Goal: Task Accomplishment & Management: Use online tool/utility

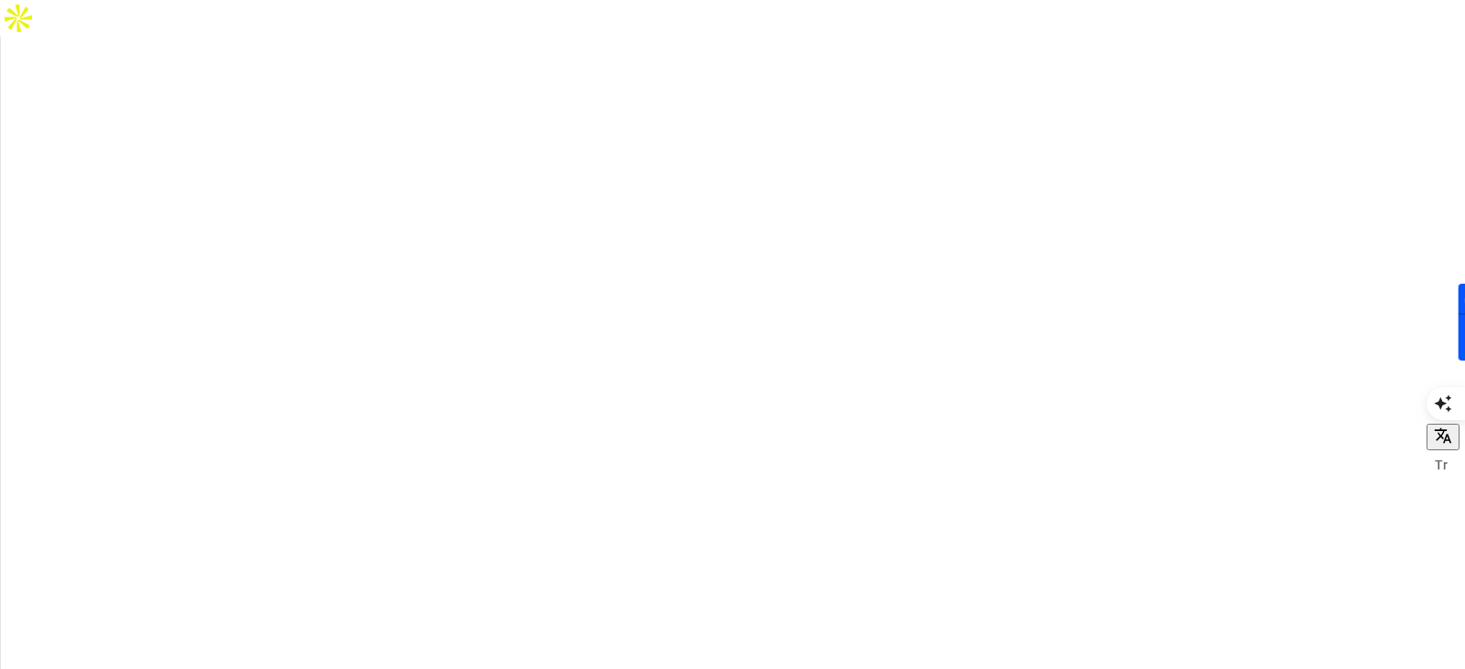
type input "barsav"
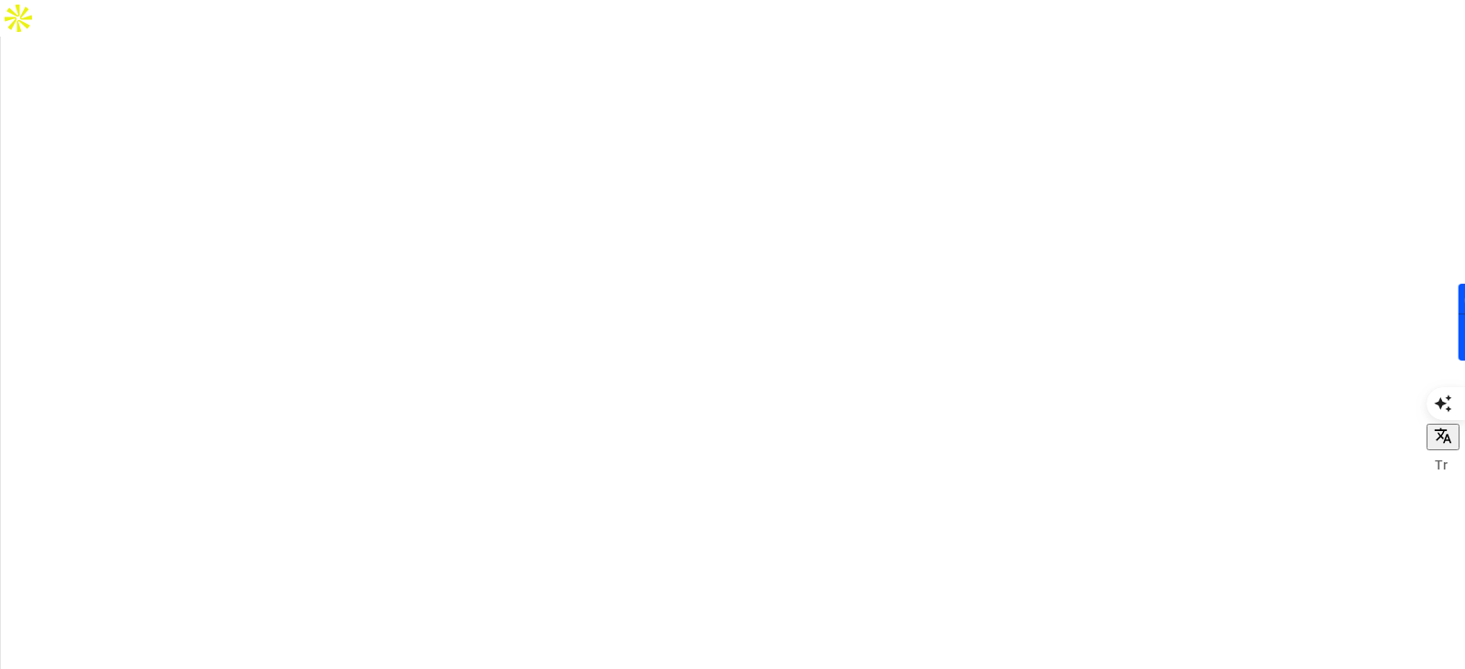
type input "d"
type input "founder"
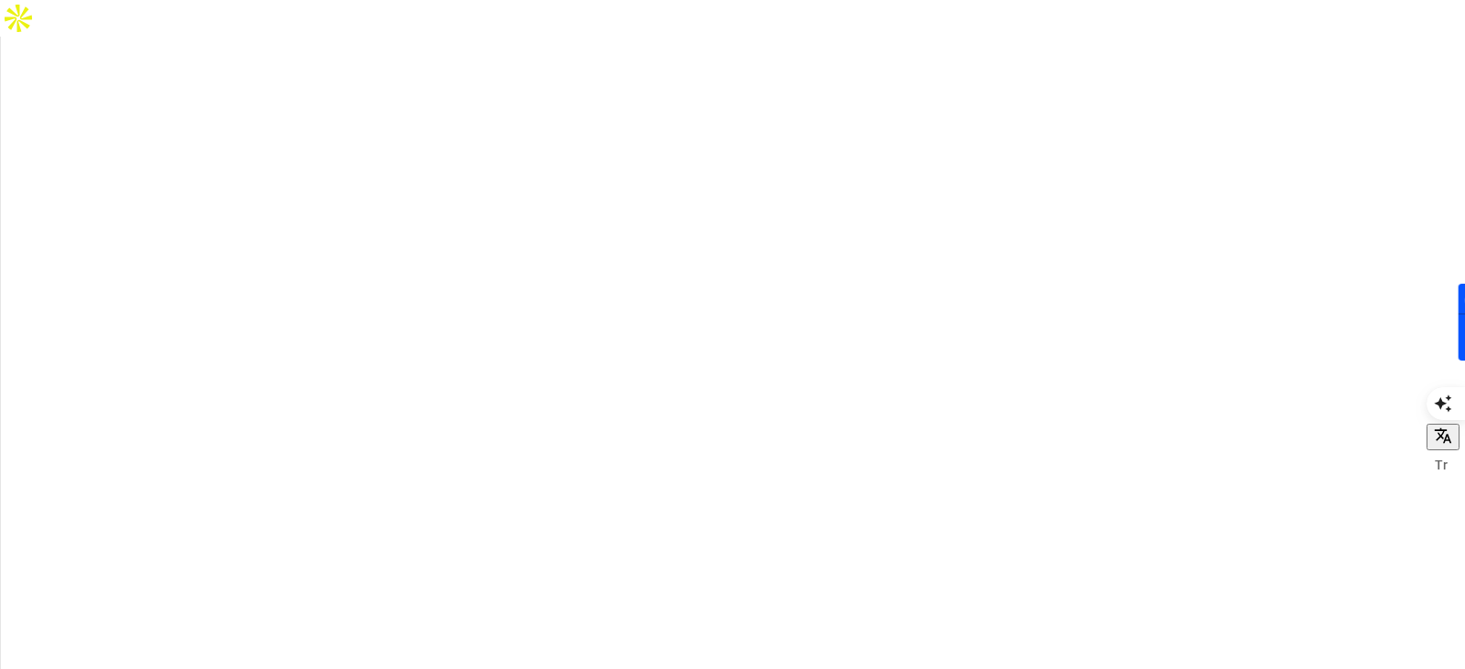
type input "Florart Flower School"
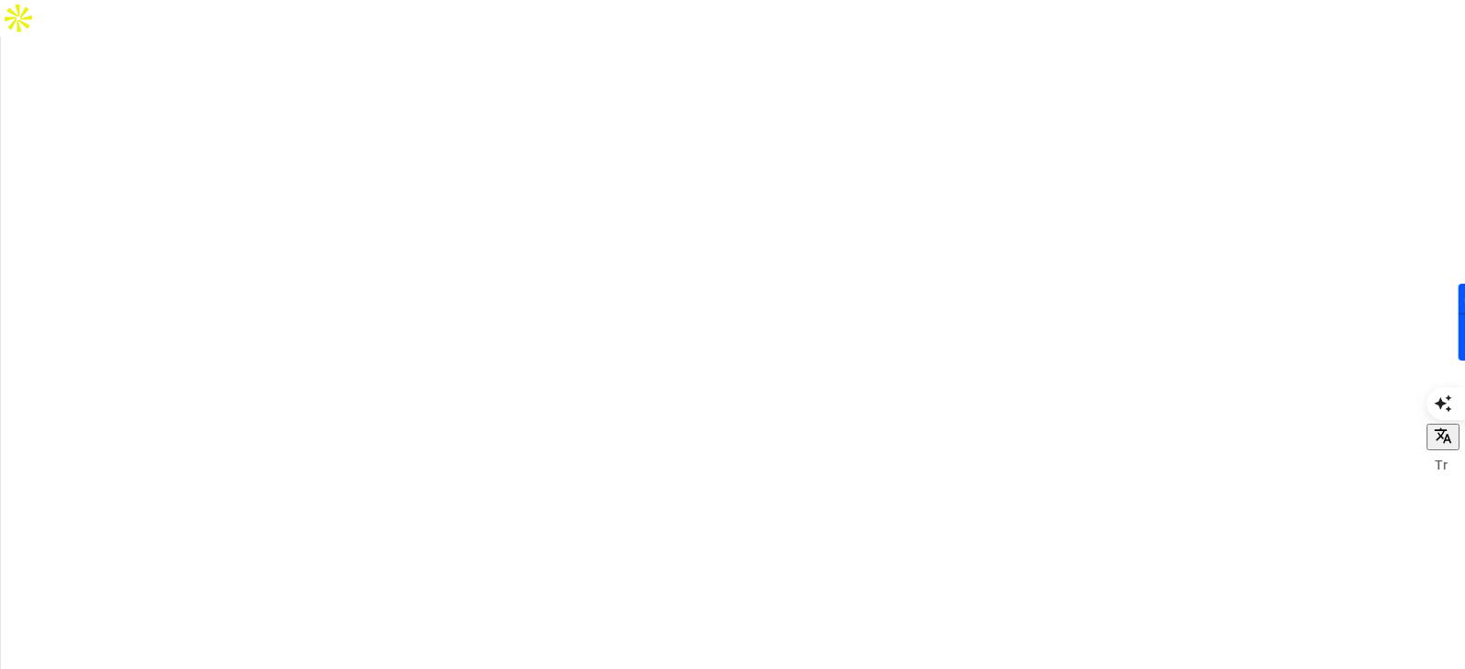
drag, startPoint x: 147, startPoint y: 234, endPoint x: 353, endPoint y: 258, distance: 207.3
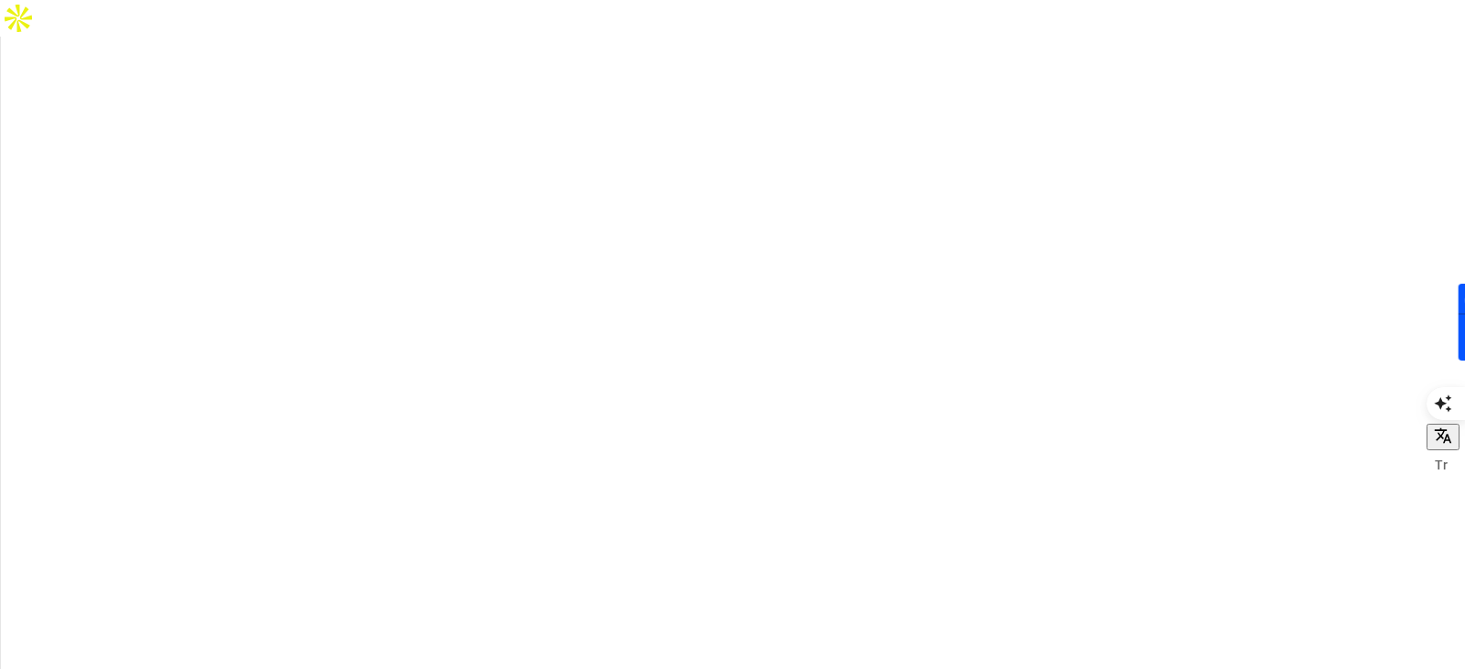
drag, startPoint x: 192, startPoint y: 231, endPoint x: 362, endPoint y: 269, distance: 174.5
drag, startPoint x: 330, startPoint y: 254, endPoint x: 134, endPoint y: 243, distance: 197.1
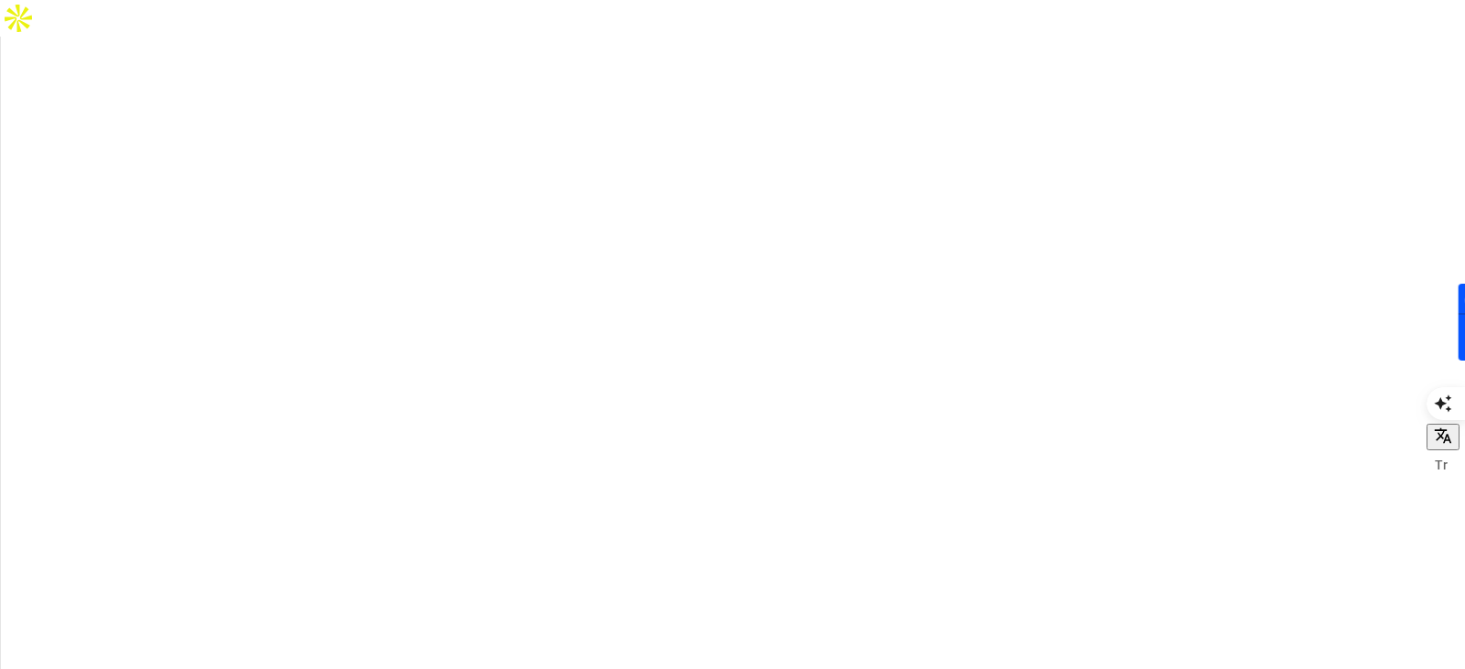
type input "Deneme"
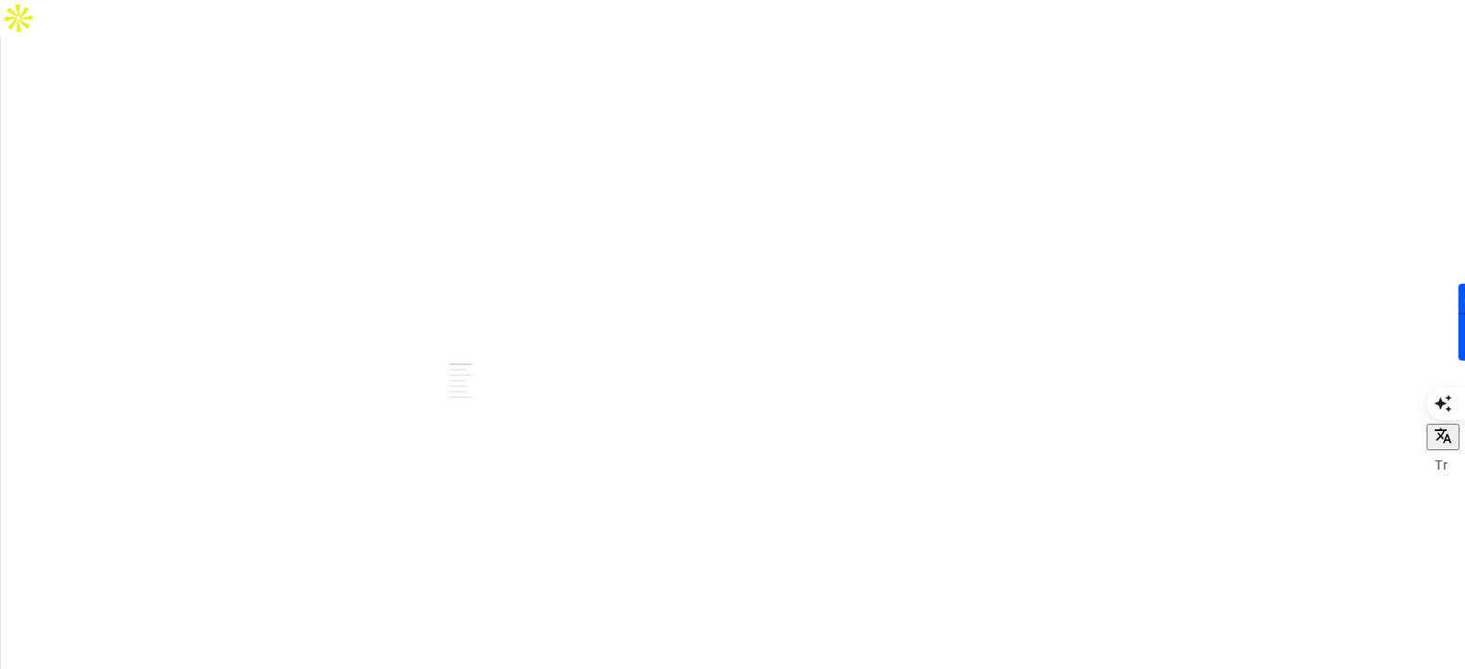
type textarea "*"
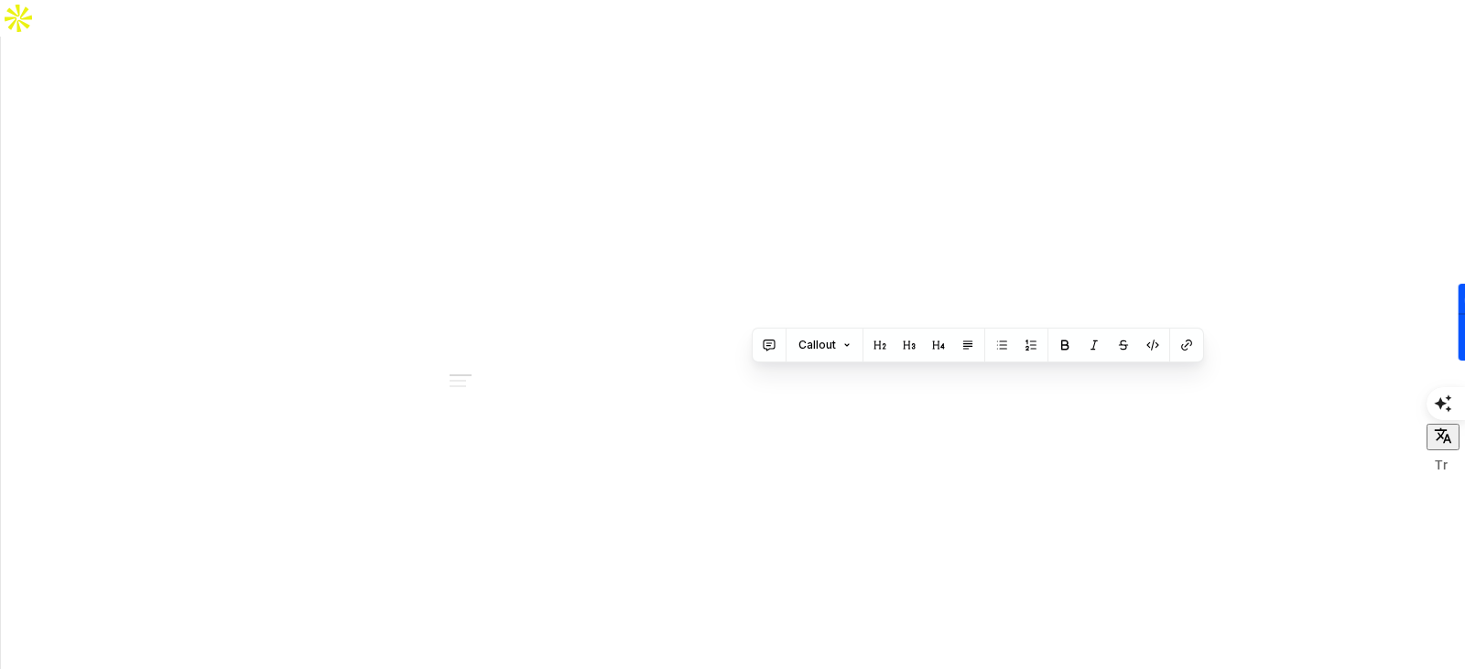
drag, startPoint x: 751, startPoint y: 376, endPoint x: 921, endPoint y: 412, distance: 174.0
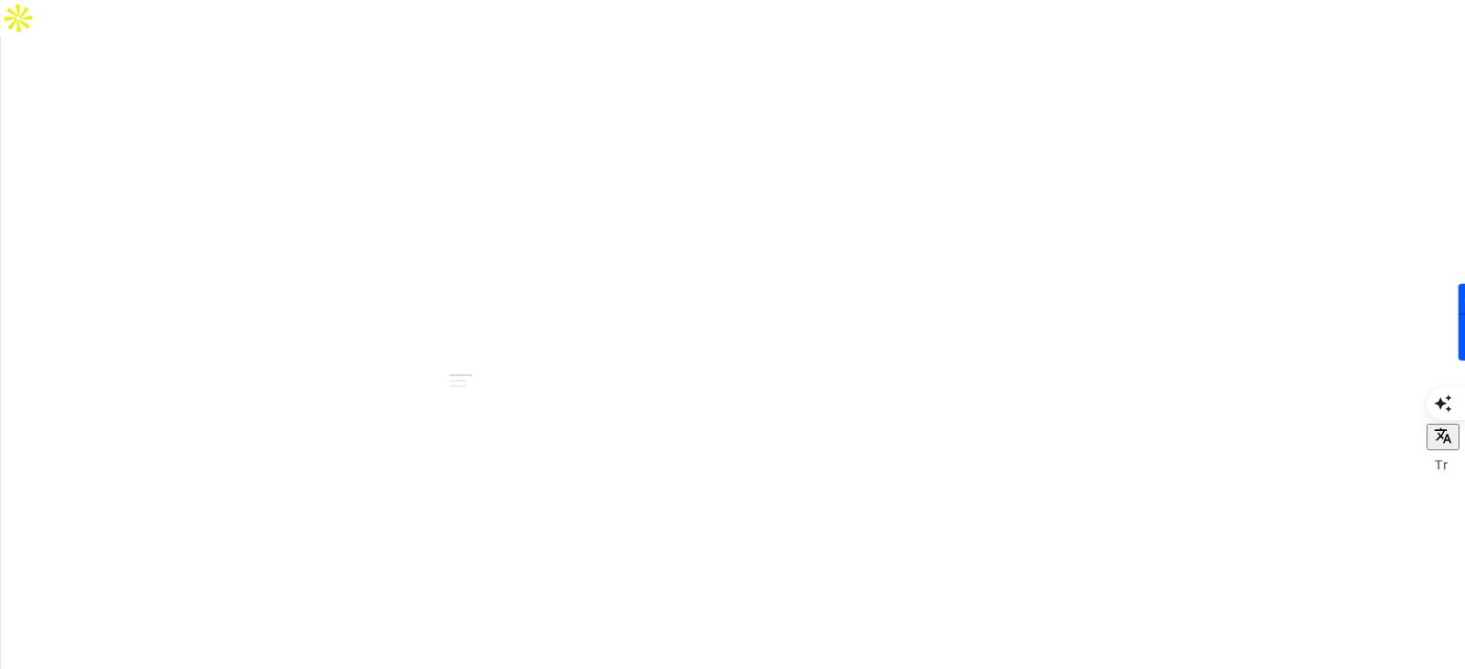
drag, startPoint x: 653, startPoint y: 568, endPoint x: 1144, endPoint y: 607, distance: 493.0
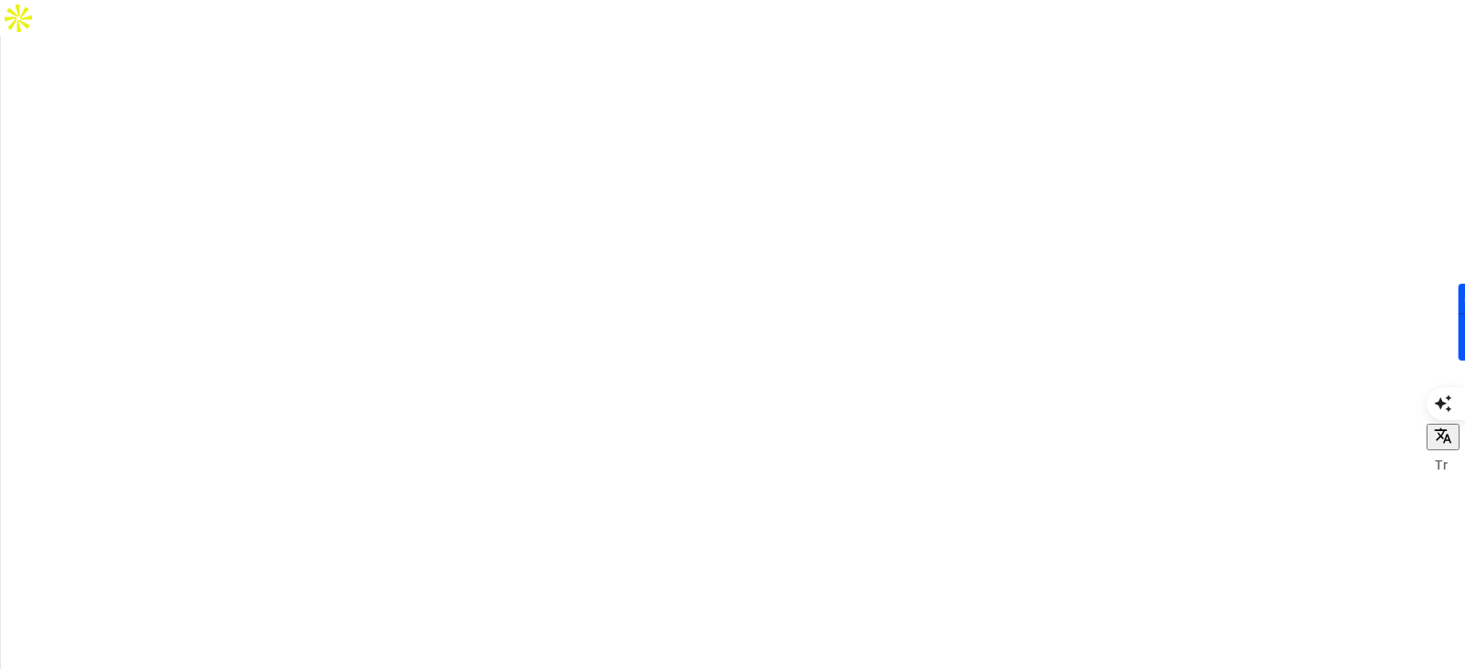
drag, startPoint x: 518, startPoint y: 171, endPoint x: 803, endPoint y: 318, distance: 320.1
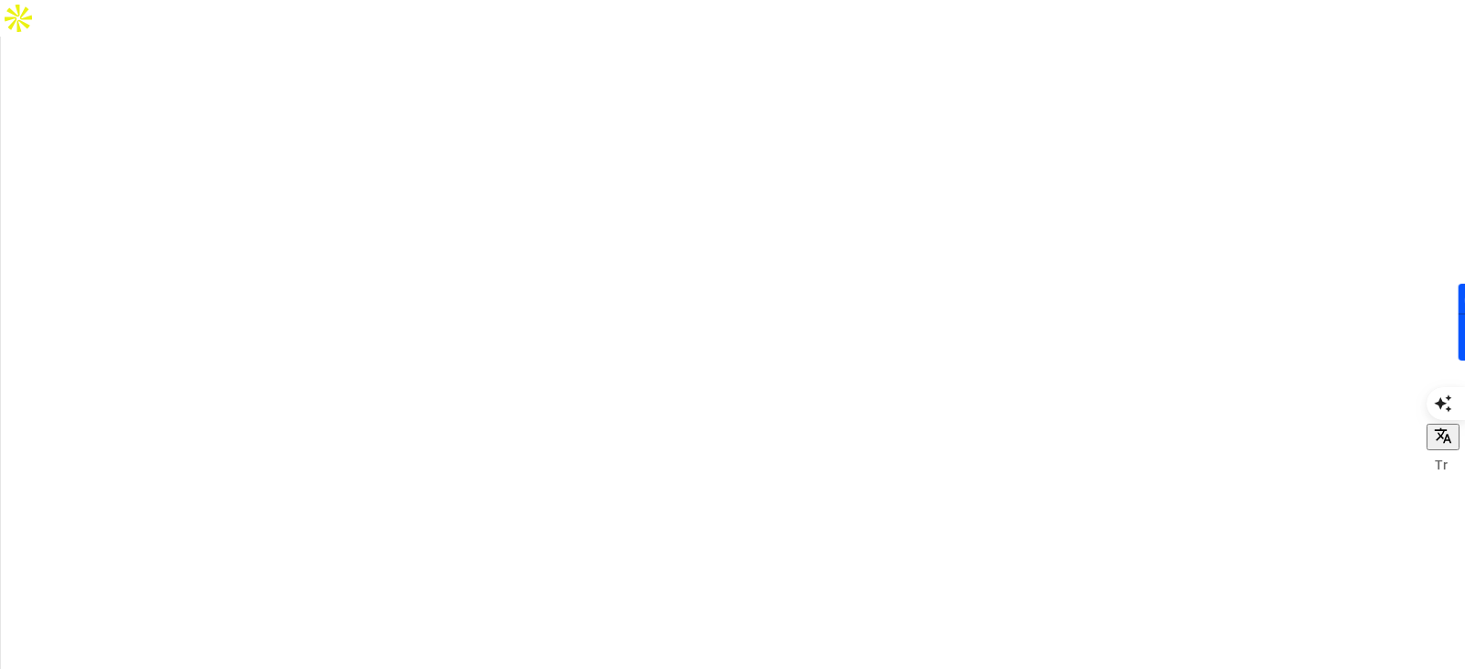
click at [791, 307] on div at bounding box center [791, 307] width 0 height 0
drag, startPoint x: 367, startPoint y: 240, endPoint x: 582, endPoint y: 254, distance: 215.5
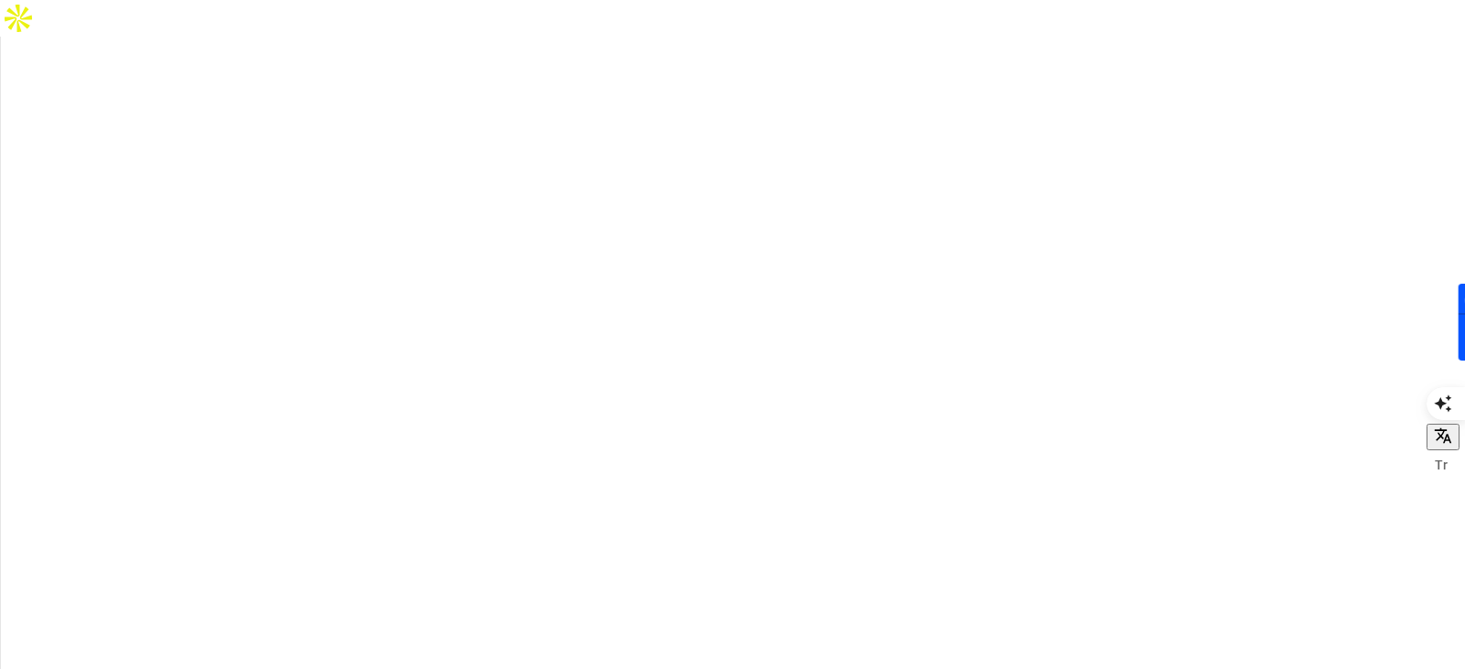
drag, startPoint x: 576, startPoint y: 252, endPoint x: 290, endPoint y: 248, distance: 285.6
drag, startPoint x: 703, startPoint y: 239, endPoint x: 798, endPoint y: 272, distance: 100.7
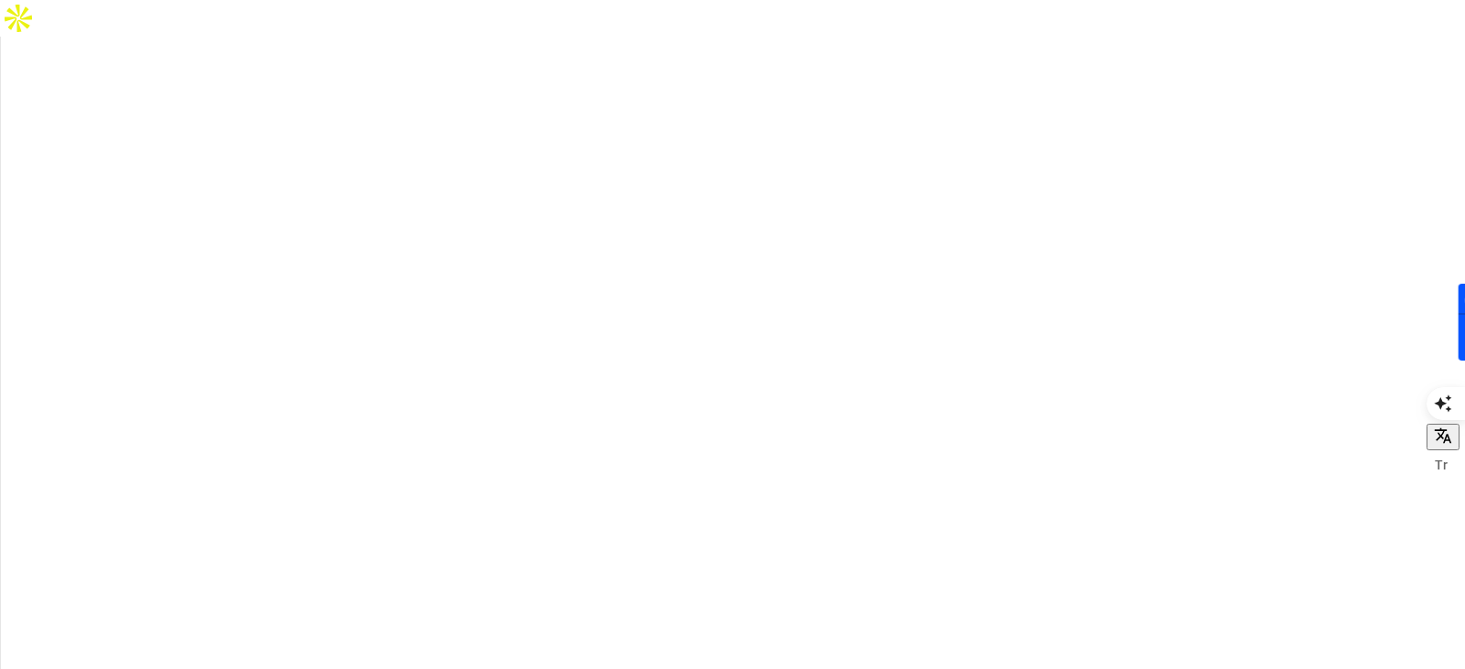
drag, startPoint x: 381, startPoint y: 304, endPoint x: 581, endPoint y: 501, distance: 280.9
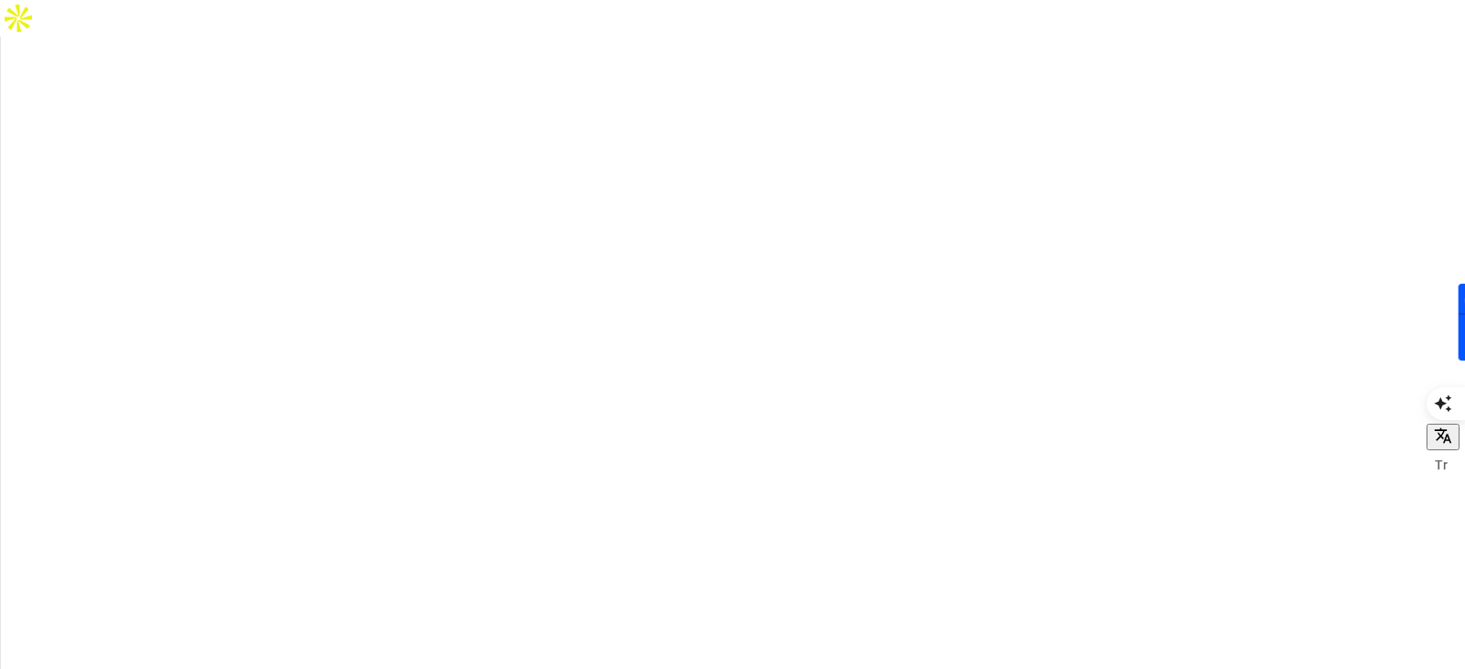
drag, startPoint x: 370, startPoint y: 300, endPoint x: 581, endPoint y: 501, distance: 291.4
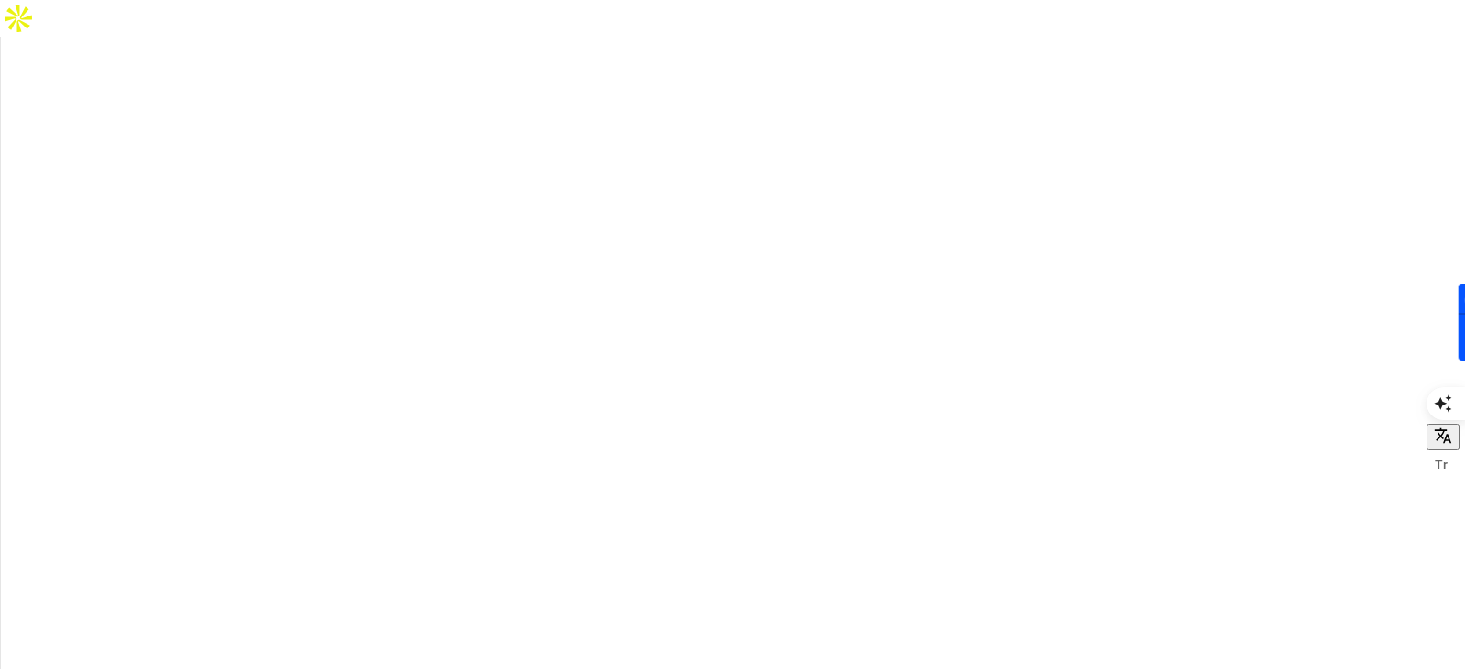
scroll to position [0, 0]
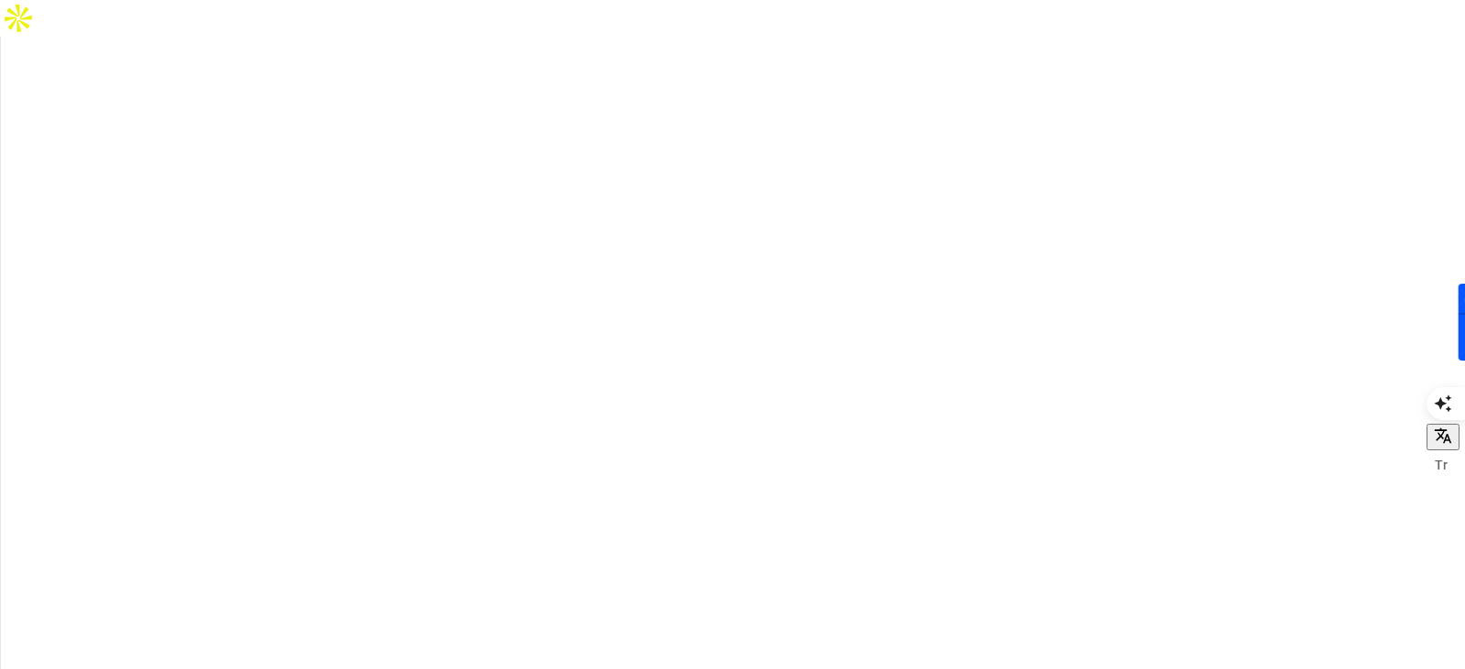
drag, startPoint x: 574, startPoint y: 320, endPoint x: 535, endPoint y: 317, distance: 39.5
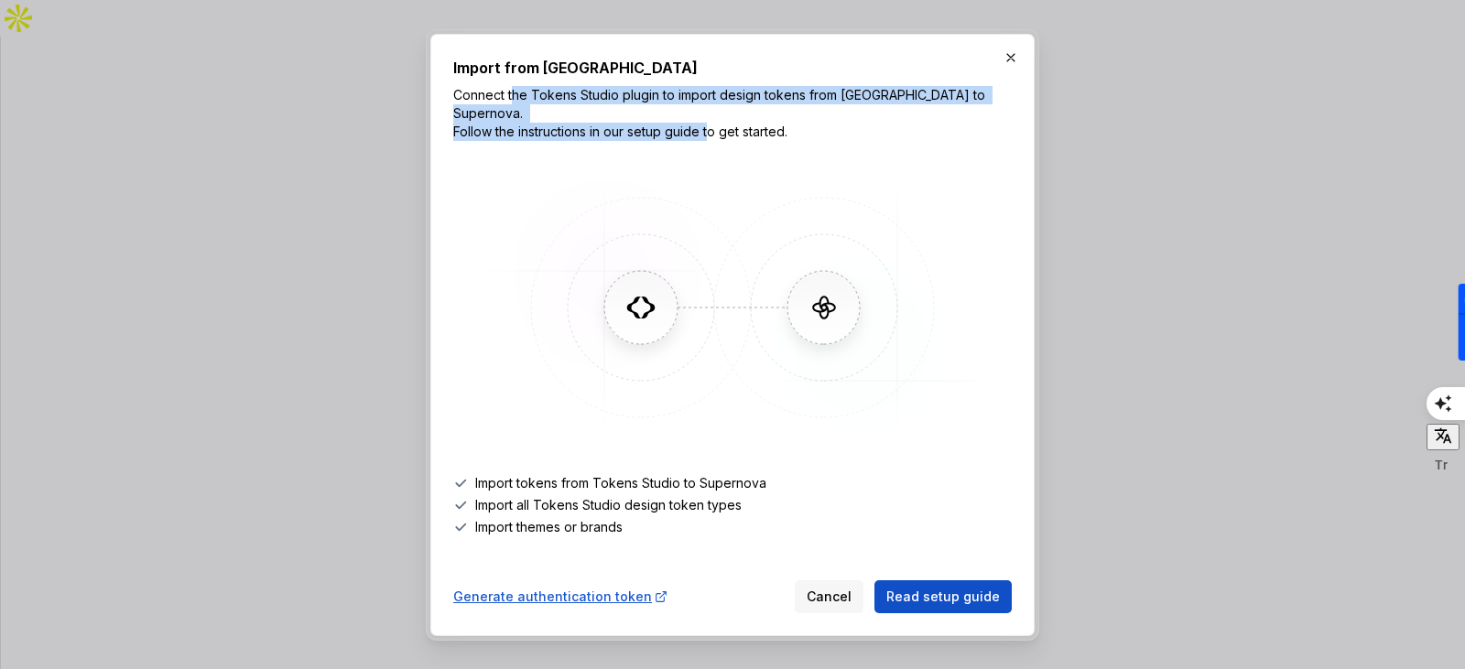
drag, startPoint x: 514, startPoint y: 107, endPoint x: 780, endPoint y: 116, distance: 265.6
click at [780, 116] on p "Connect the Tokens Studio plugin to import design tokens from [GEOGRAPHIC_DATA]…" at bounding box center [732, 113] width 558 height 55
click at [708, 118] on p "Connect the Tokens Studio plugin to import design tokens from [GEOGRAPHIC_DATA]…" at bounding box center [732, 113] width 558 height 55
drag, startPoint x: 680, startPoint y: 100, endPoint x: 878, endPoint y: 124, distance: 199.3
click at [878, 124] on p "Connect the Tokens Studio plugin to import design tokens from Figma to Supernov…" at bounding box center [732, 113] width 558 height 55
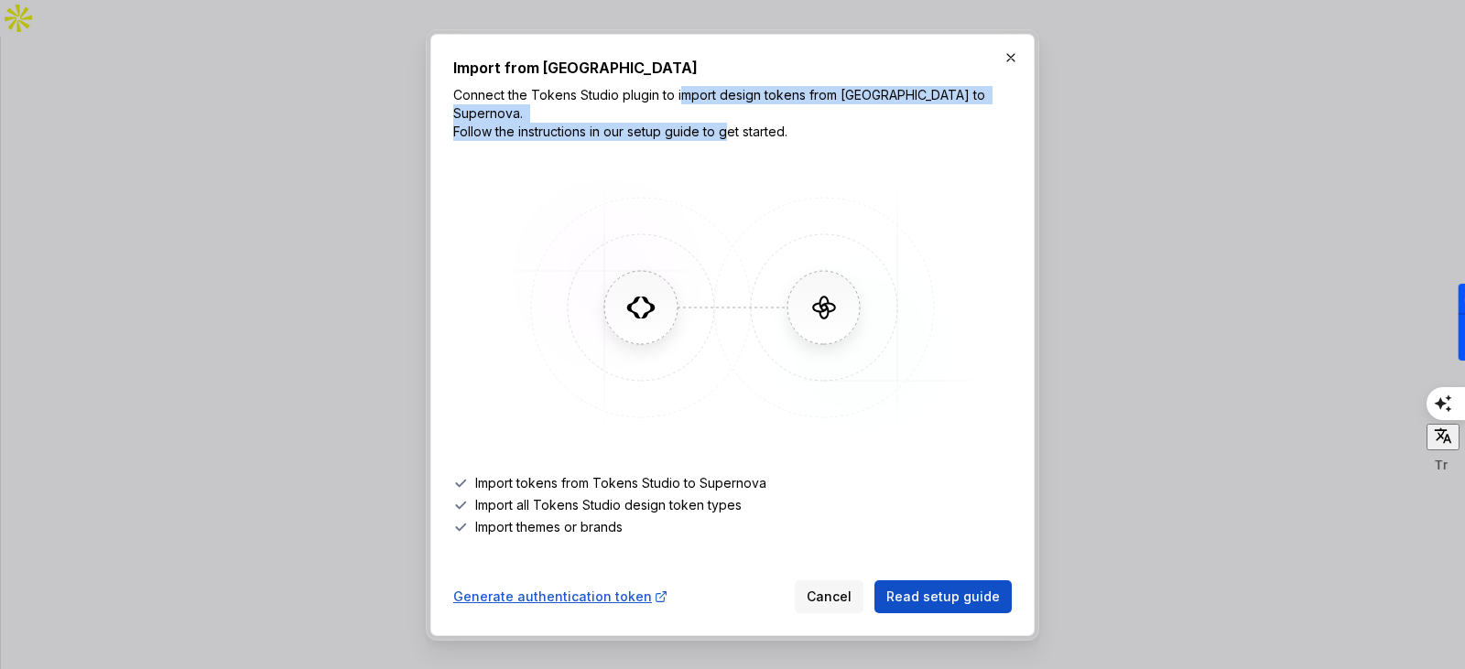
click at [817, 127] on p "Connect the Tokens Studio plugin to import design tokens from Figma to Supernov…" at bounding box center [732, 113] width 558 height 55
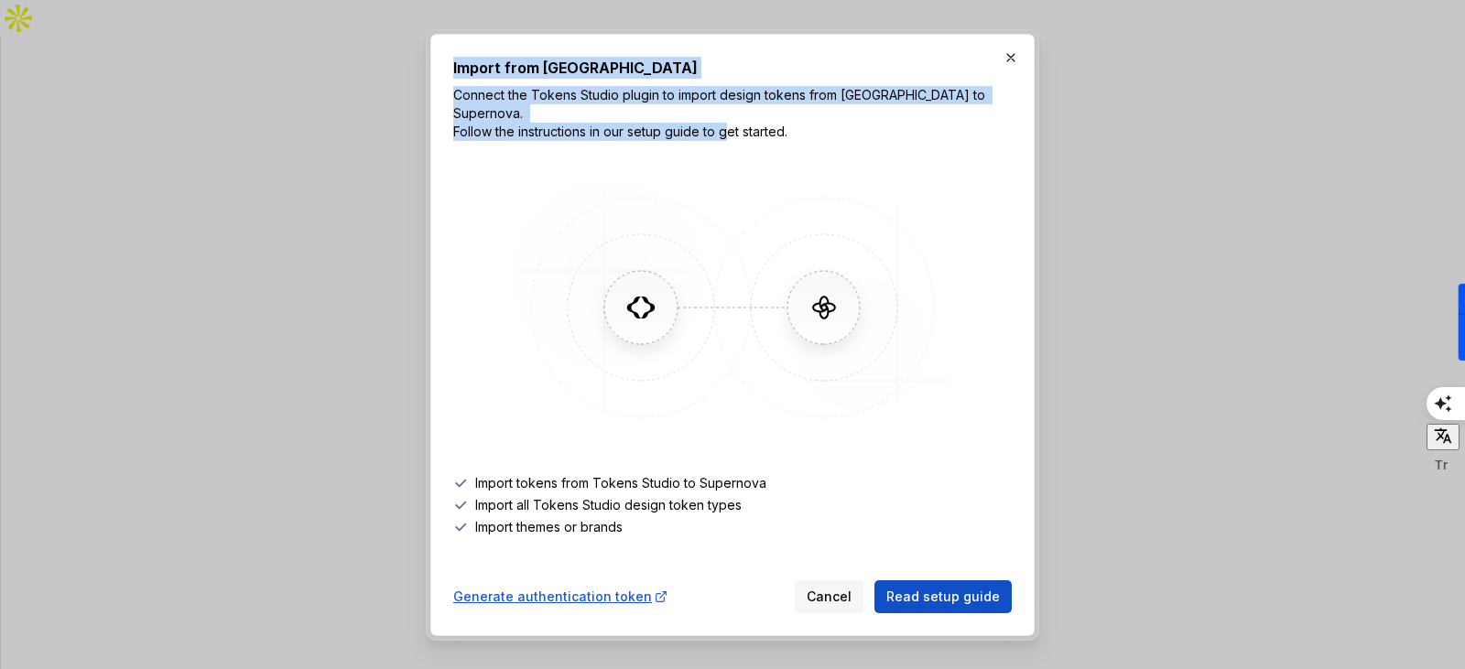
drag, startPoint x: 800, startPoint y: 122, endPoint x: 418, endPoint y: 120, distance: 381.7
click at [418, 120] on div "Import from Tokens Studio Connect the Tokens Studio plugin to import design tok…" at bounding box center [732, 334] width 1465 height 669
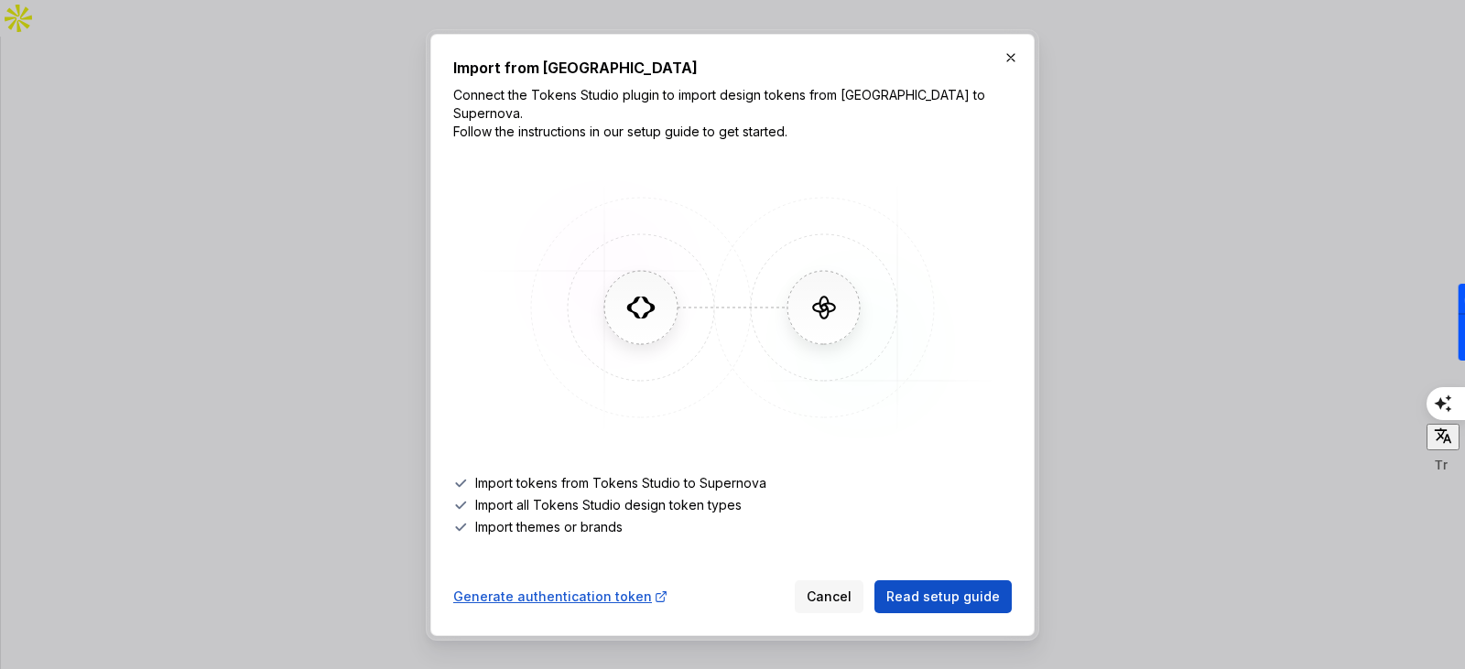
click at [813, 145] on div "Import from Tokens Studio Connect the Tokens Studio plugin to import design tok…" at bounding box center [732, 335] width 558 height 557
click at [629, 588] on div "Generate authentication token" at bounding box center [560, 597] width 215 height 18
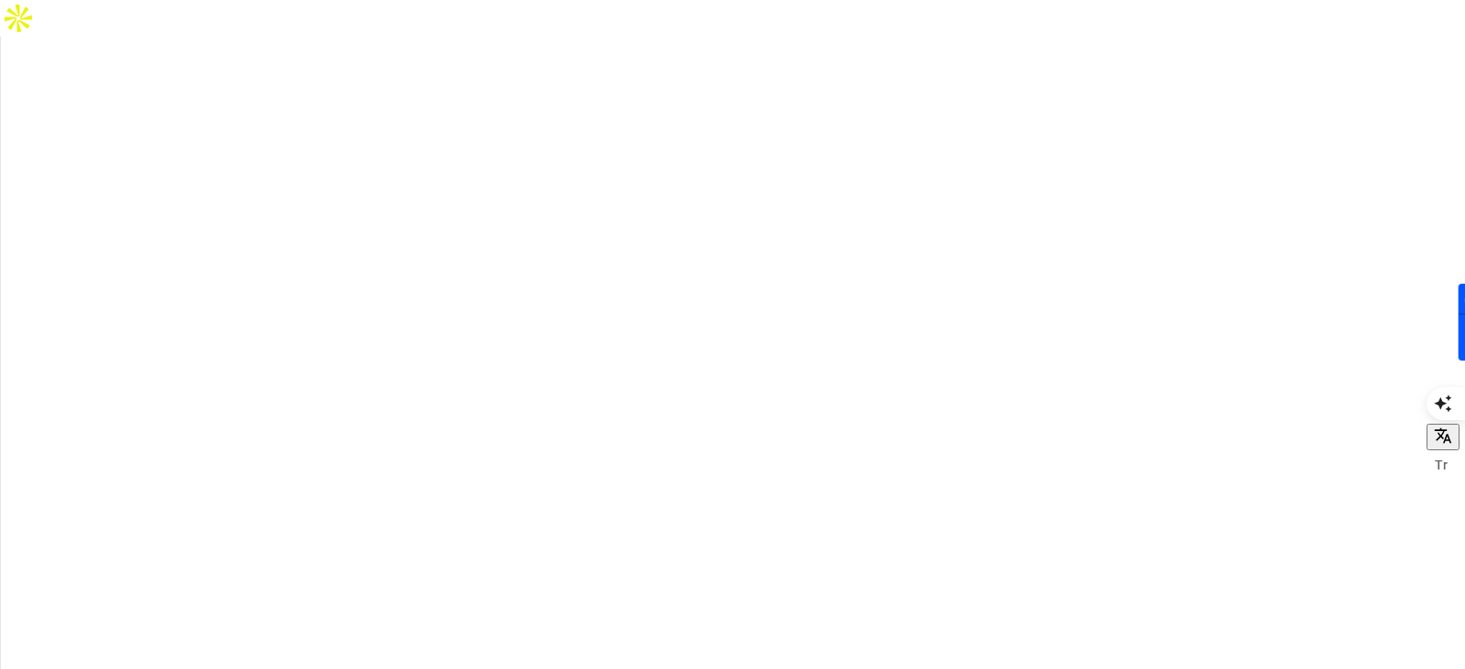
drag, startPoint x: 707, startPoint y: 405, endPoint x: 1122, endPoint y: 491, distance: 424.2
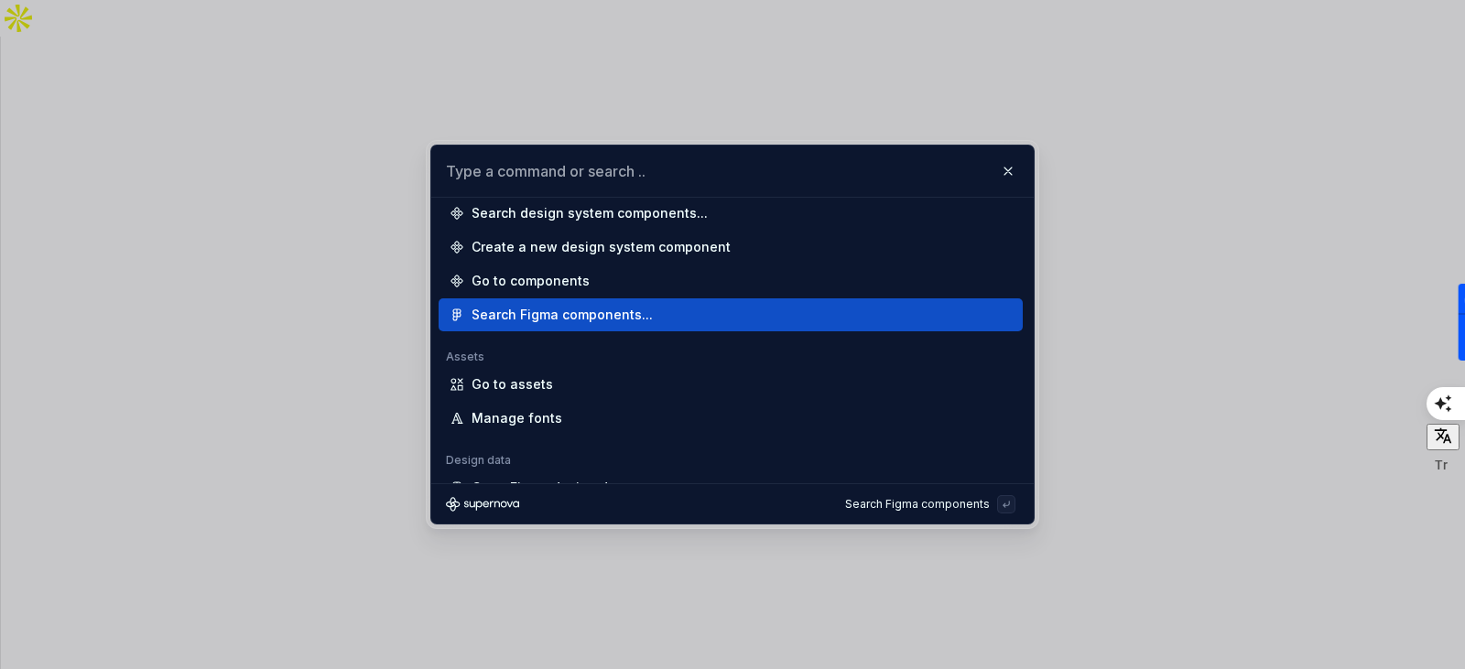
scroll to position [255, 0]
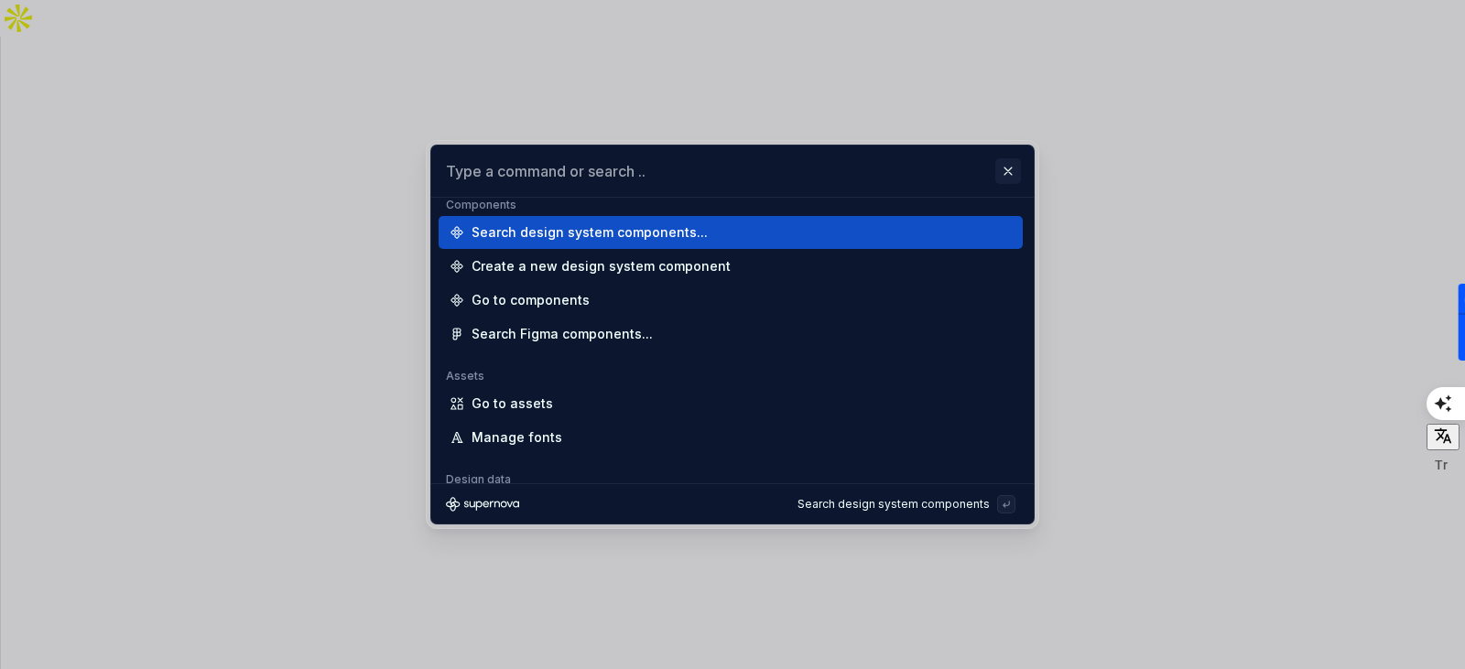
click at [1015, 167] on button "button" at bounding box center [1008, 171] width 26 height 26
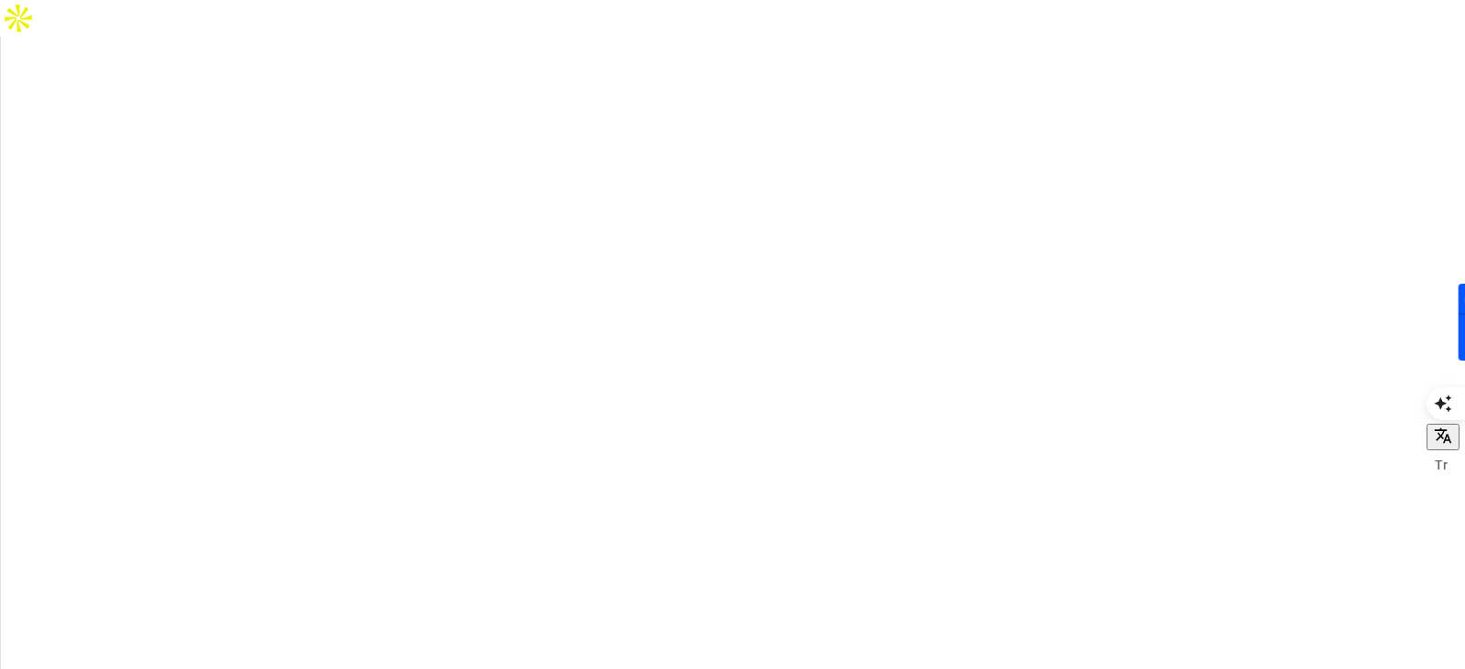
click at [542, 547] on html "FF Deneme B Home Documentation Analytics Code automation Design system data Des…" at bounding box center [732, 334] width 1465 height 669
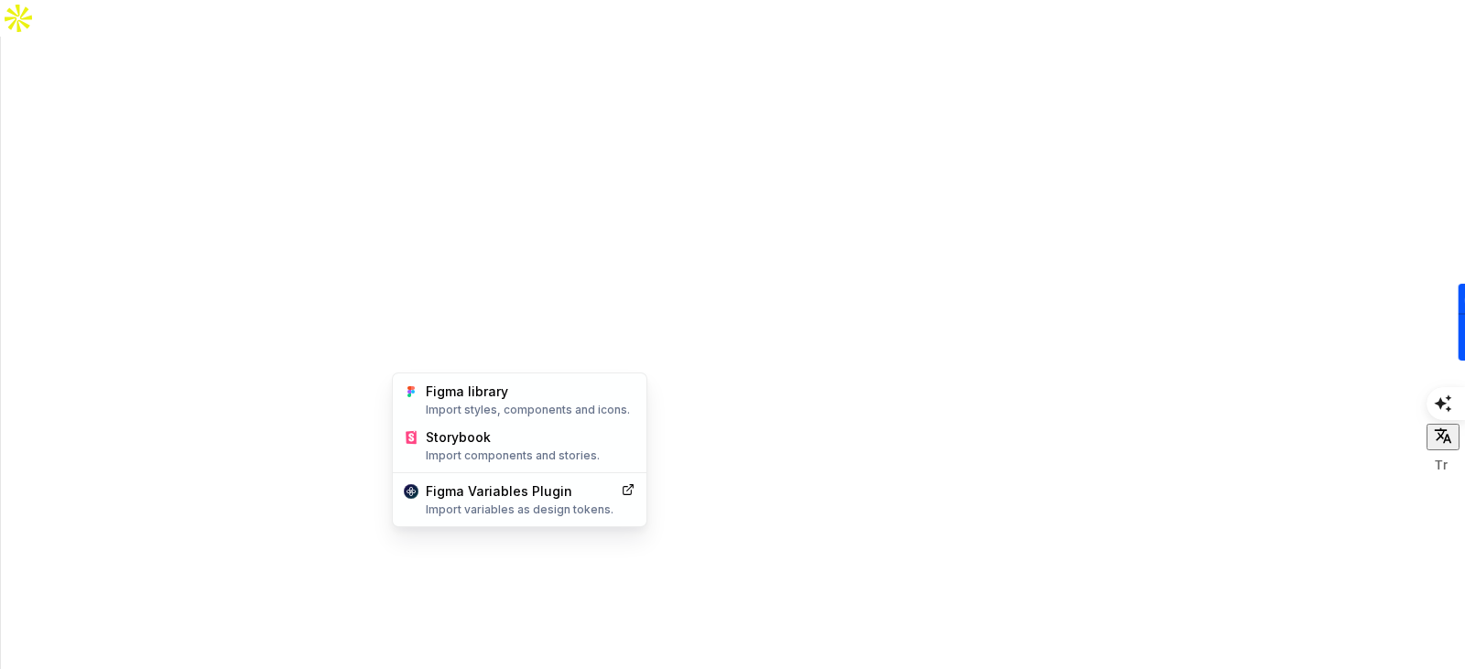
click at [622, 582] on html "FF Deneme B Home Documentation Analytics Code automation Design system data Des…" at bounding box center [732, 334] width 1465 height 669
